Goal: Complete application form

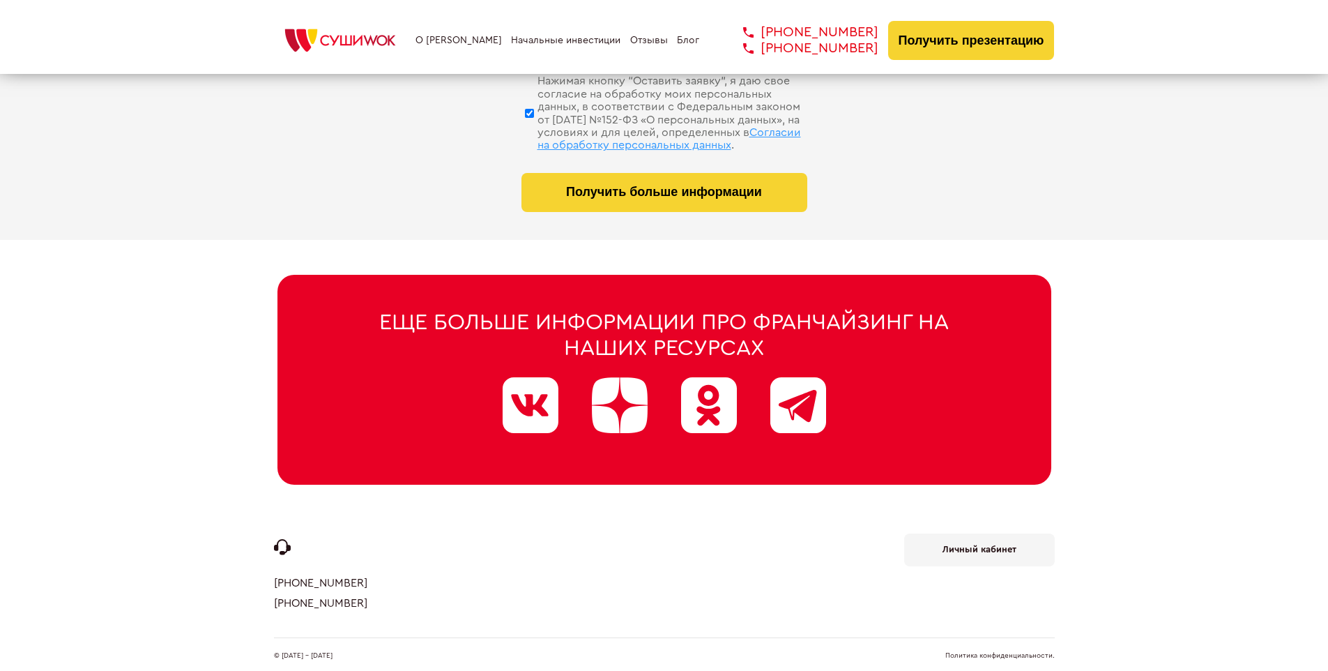
scroll to position [6621, 0]
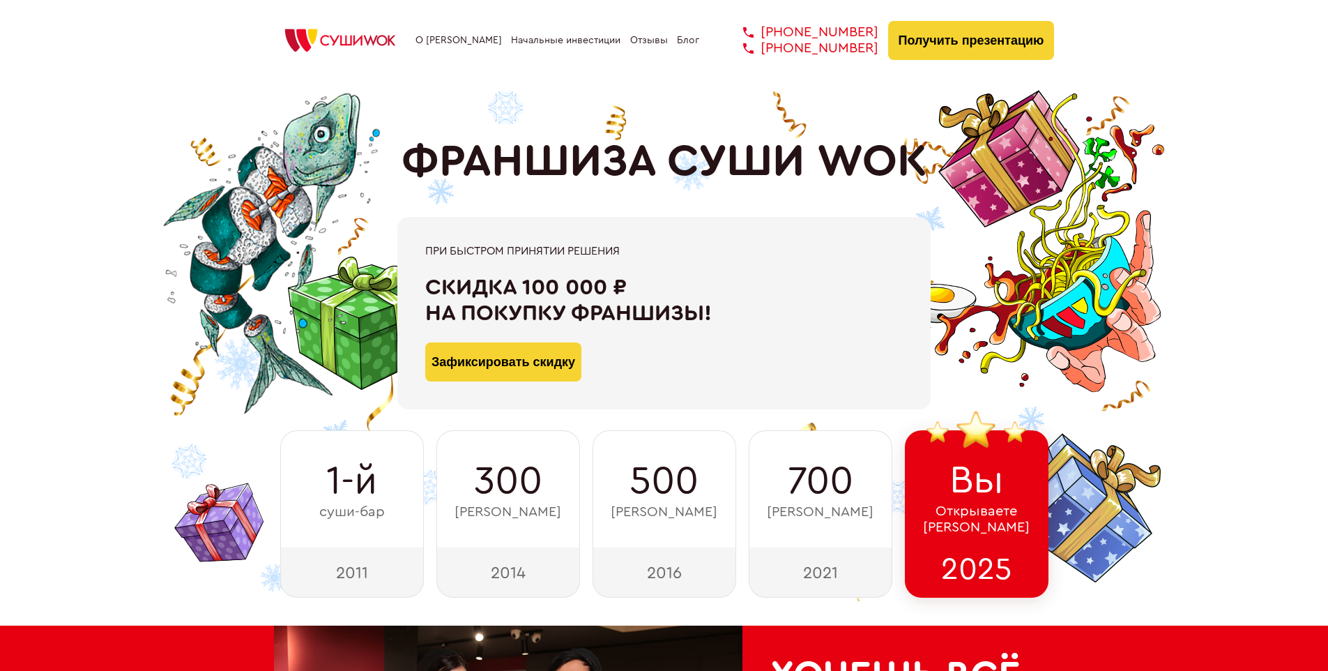
scroll to position [6835, 0]
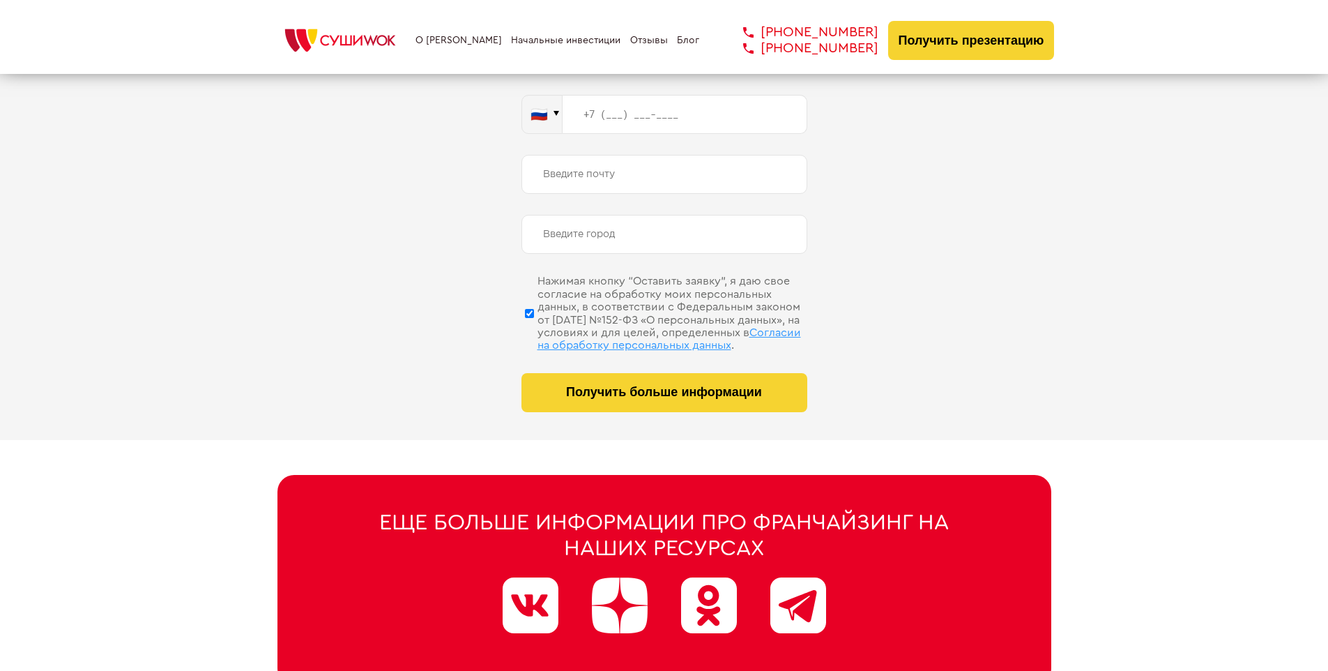
click at [646, 327] on span "Согласии на обработку персональных данных" at bounding box center [669, 339] width 264 height 24
click at [534, 327] on input "Нажимая кнопку “Оставить заявку”, я даю свое согласие на обработку моих персона…" at bounding box center [529, 313] width 9 height 70
checkbox input "false"
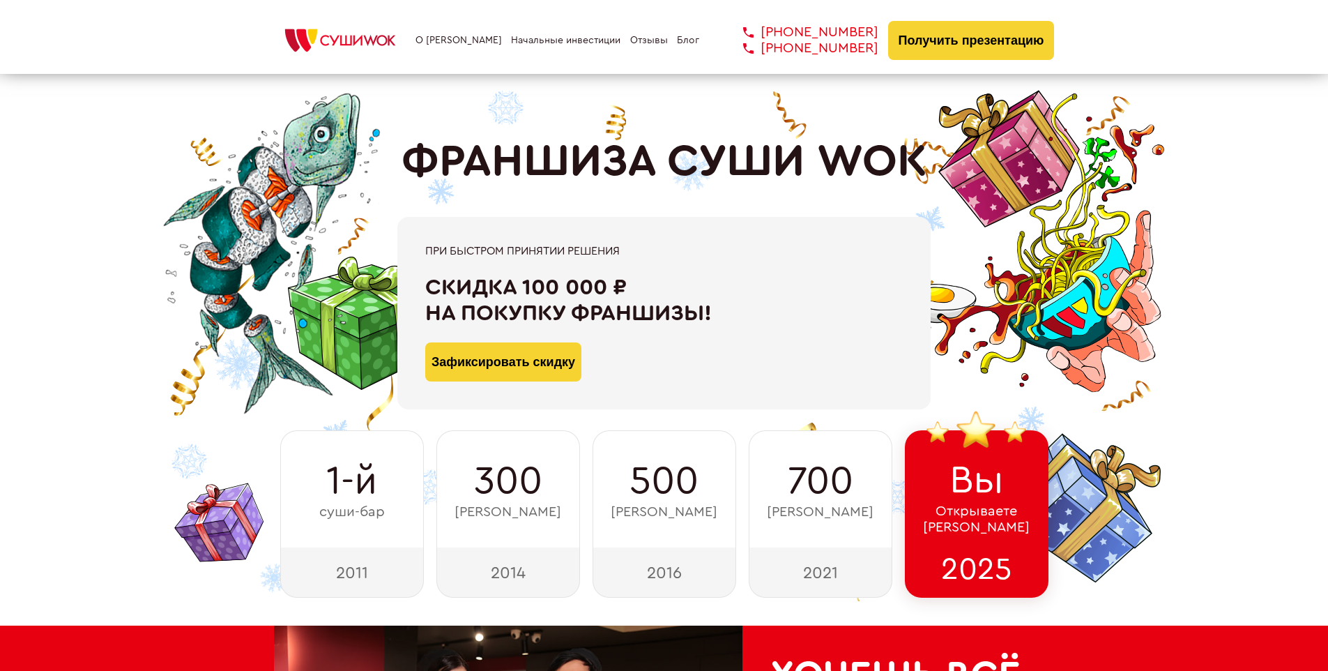
scroll to position [7035, 0]
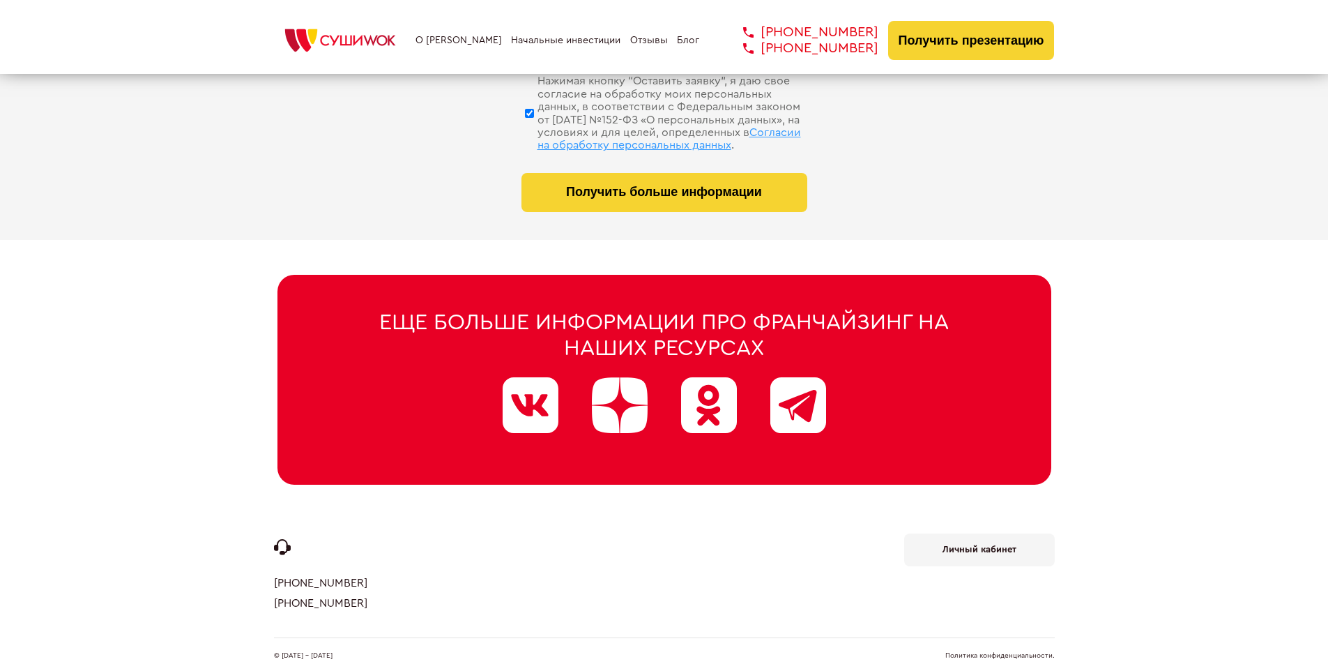
click at [1000, 652] on link "Политика конфиденциальности." at bounding box center [999, 655] width 109 height 7
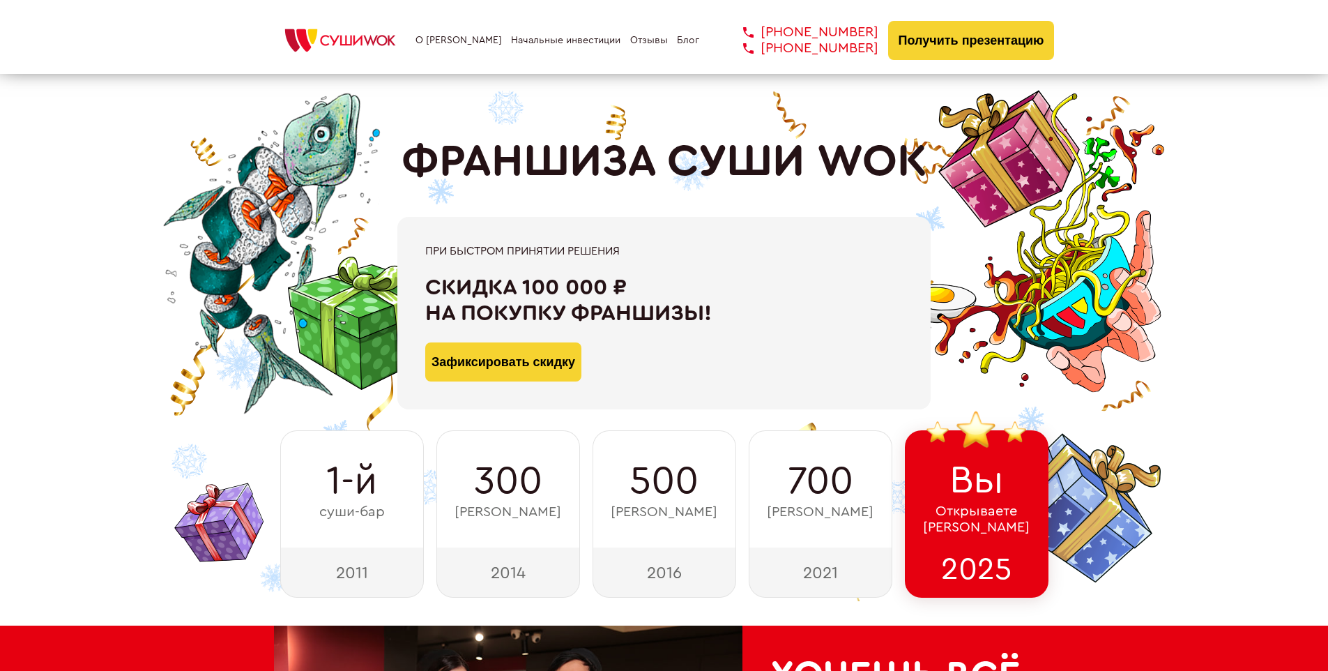
scroll to position [485, 0]
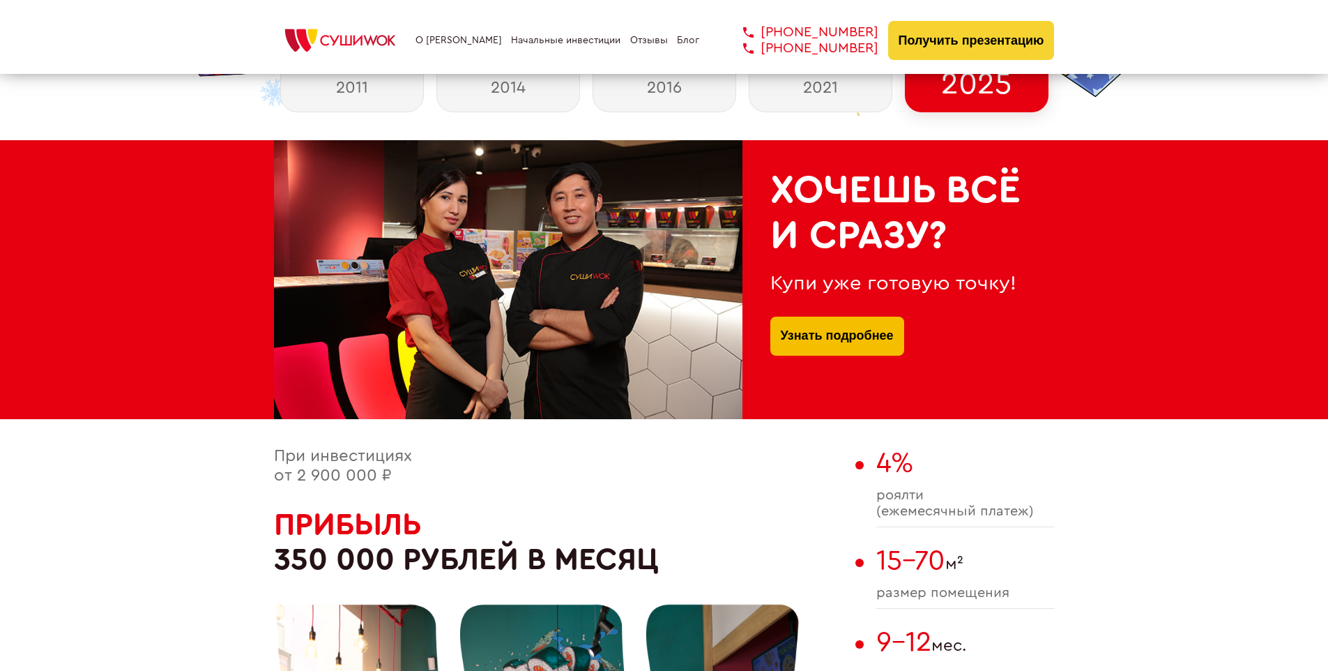
click at [837, 319] on link "Узнать подробнее" at bounding box center [837, 335] width 113 height 39
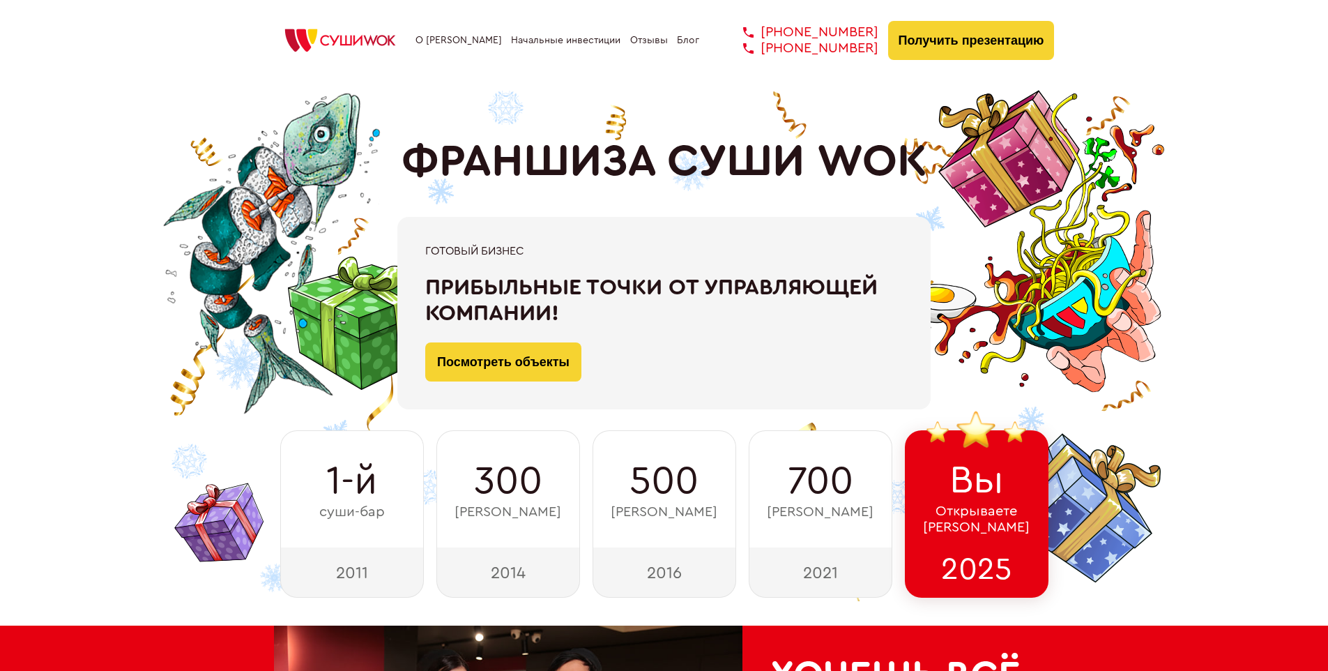
scroll to position [5217, 0]
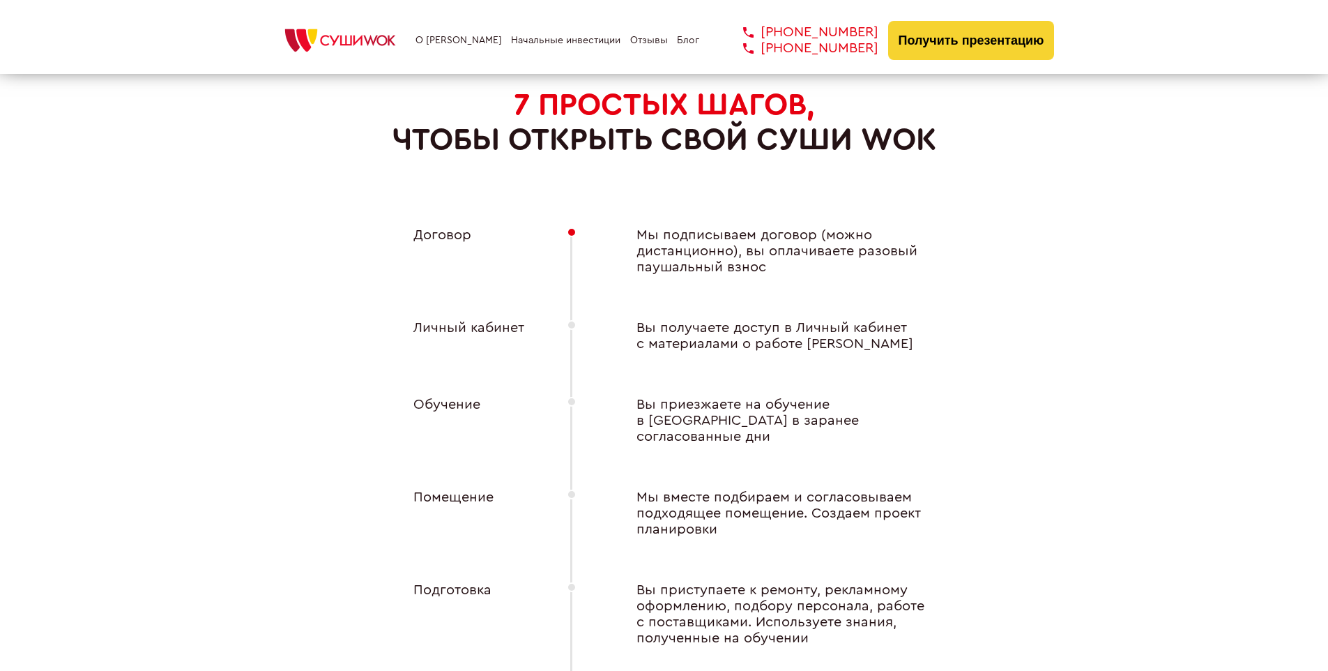
click at [461, 323] on div "Личный кабинет" at bounding box center [462, 336] width 153 height 32
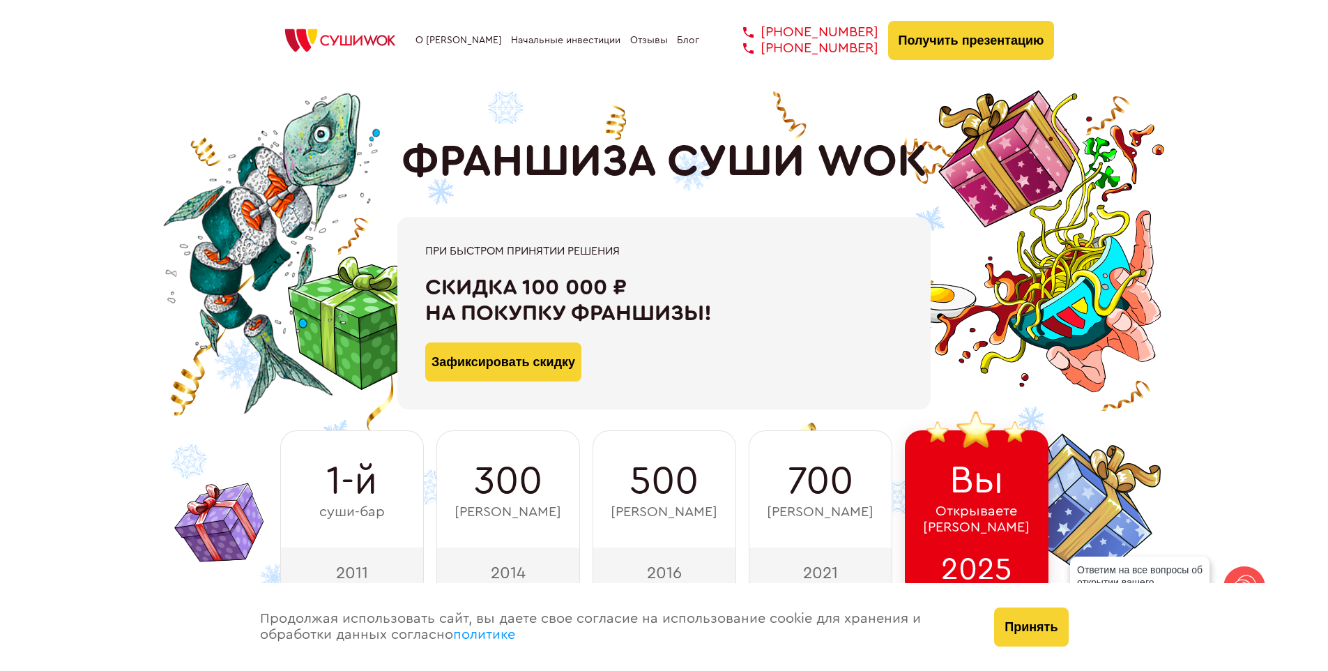
scroll to position [7035, 0]
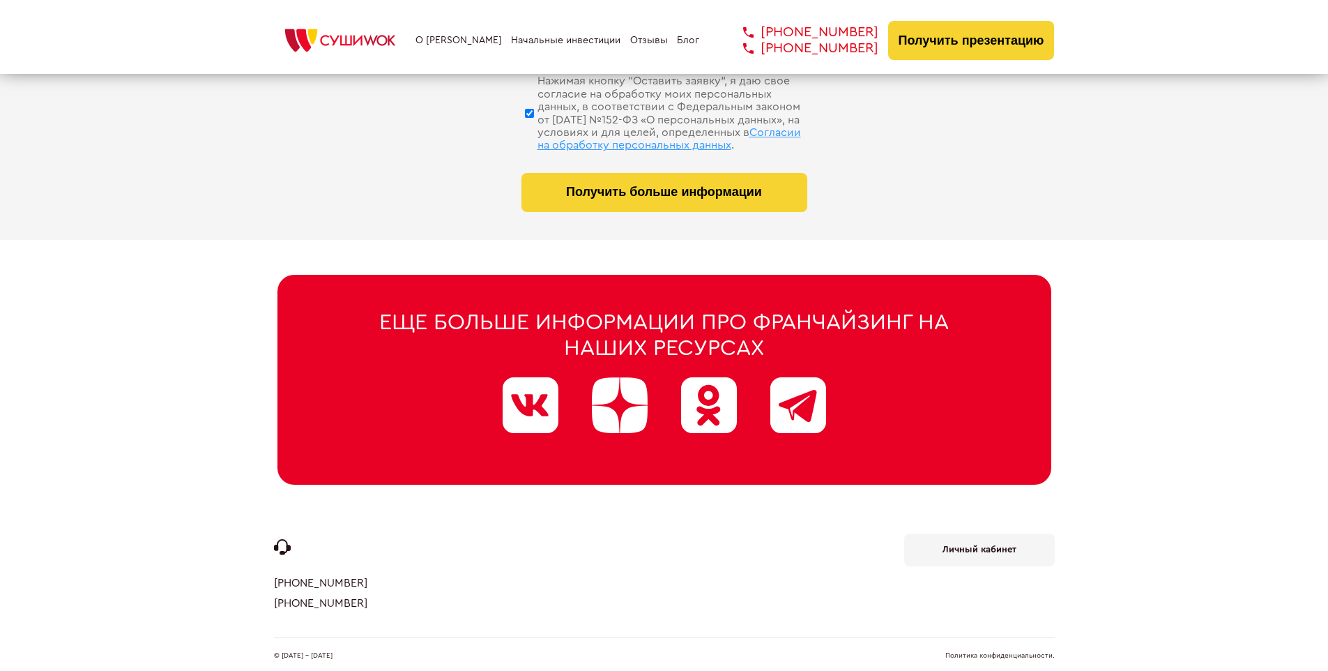
click at [979, 544] on b "Личный кабинет" at bounding box center [980, 548] width 74 height 9
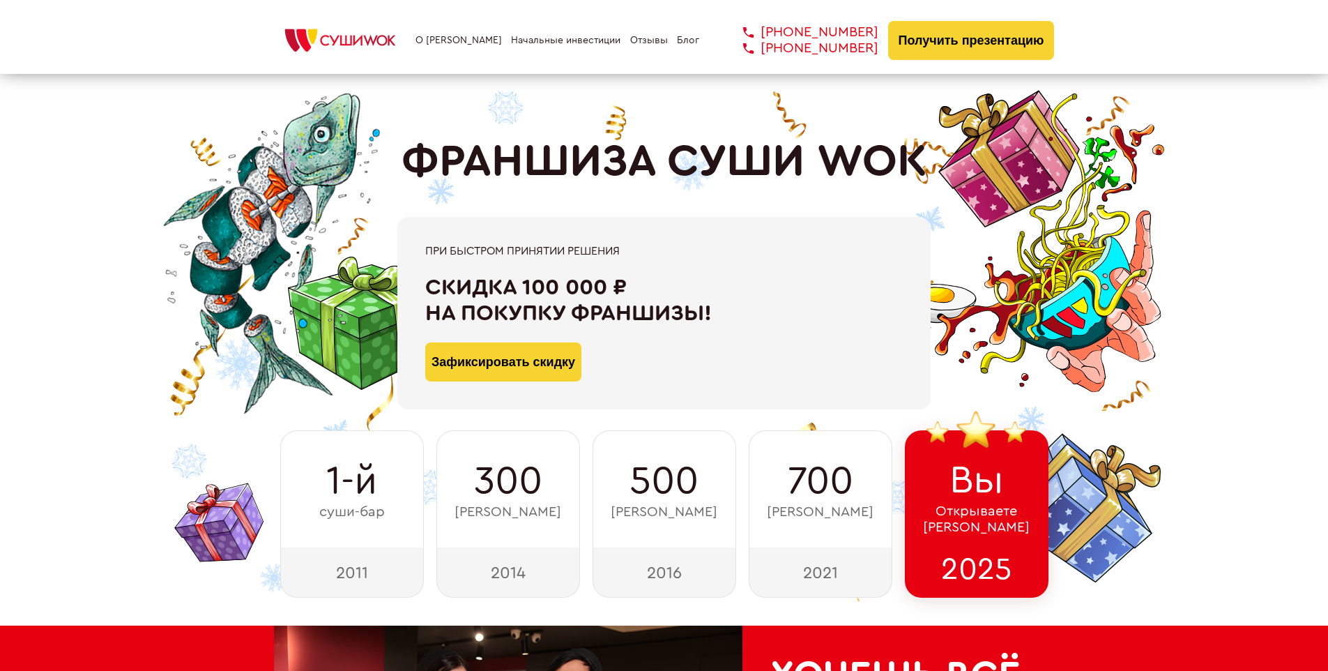
scroll to position [6423, 0]
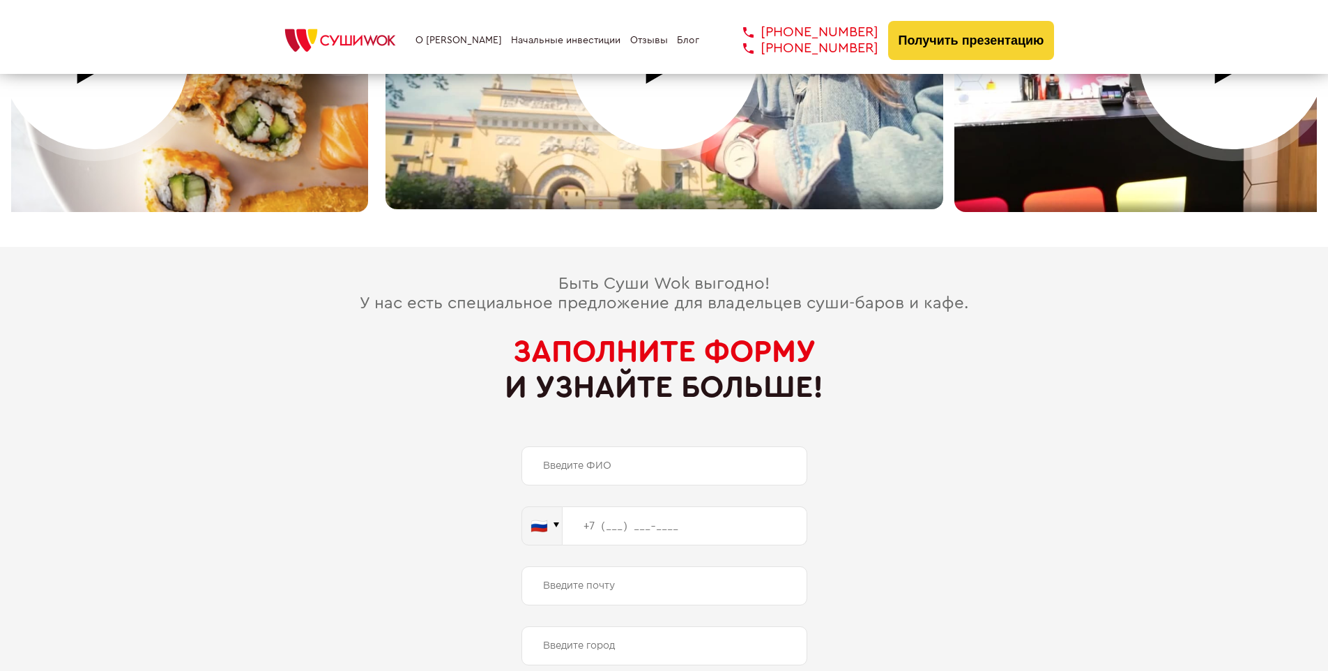
click at [664, 336] on span "Заполните форму" at bounding box center [664, 351] width 303 height 31
